Goal: Check status: Check status

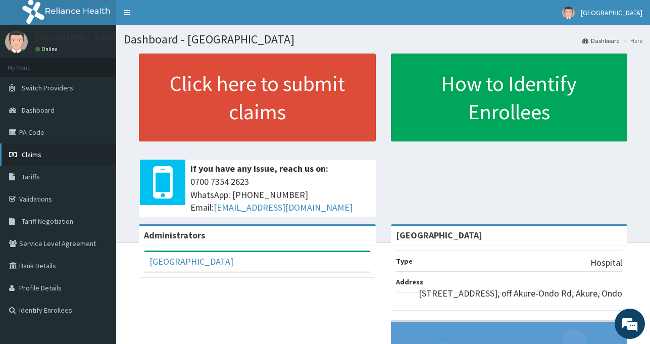
click at [53, 155] on link "Claims" at bounding box center [58, 154] width 116 height 22
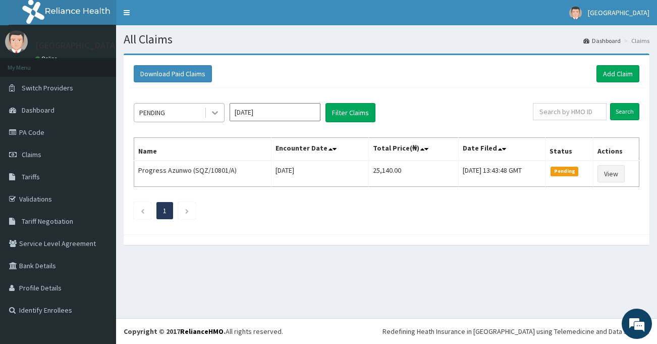
click at [218, 112] on icon at bounding box center [215, 113] width 10 height 10
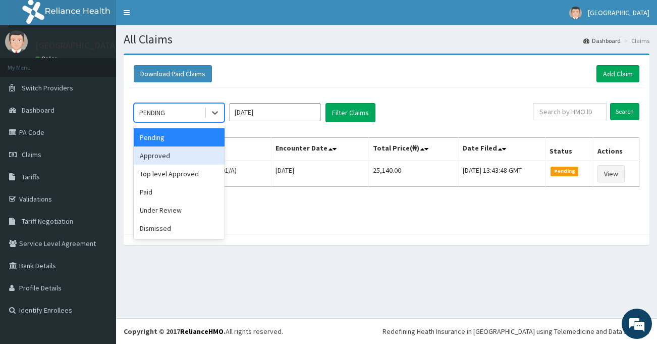
click at [187, 162] on div "Approved" at bounding box center [179, 155] width 91 height 18
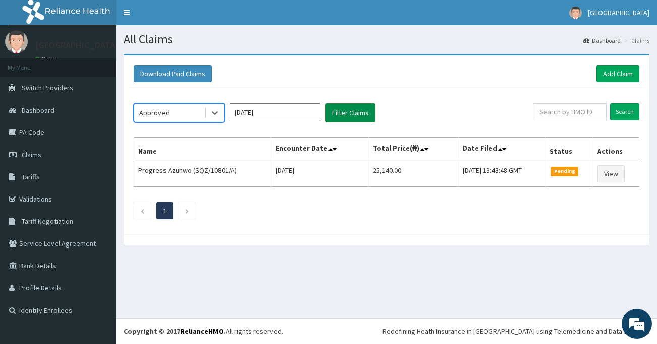
click at [345, 112] on button "Filter Claims" at bounding box center [351, 112] width 50 height 19
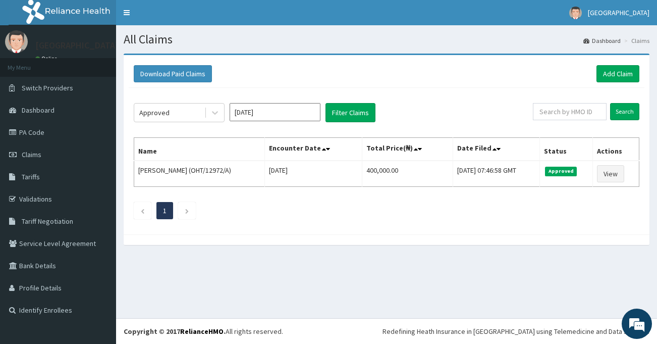
click at [286, 235] on div at bounding box center [387, 239] width 526 height 11
click at [37, 111] on span "Dashboard" at bounding box center [38, 110] width 33 height 9
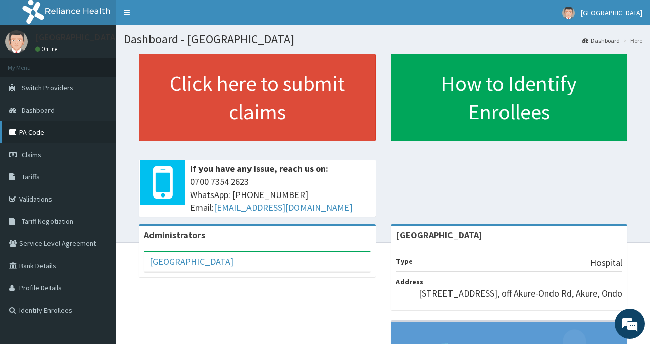
click at [46, 136] on link "PA Code" at bounding box center [58, 132] width 116 height 22
